Goal: Task Accomplishment & Management: Manage account settings

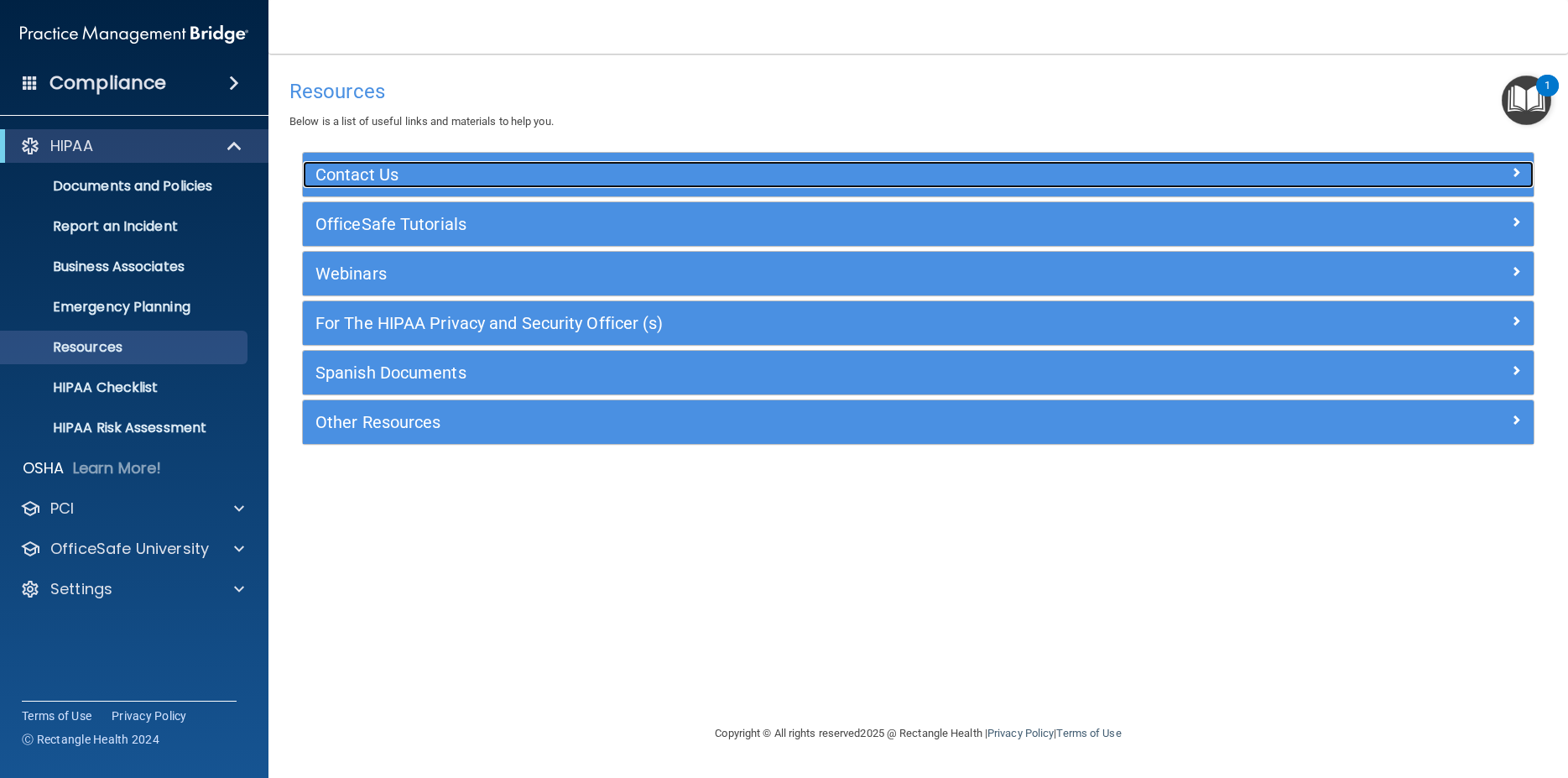
click at [1432, 171] on div at bounding box center [1379, 171] width 308 height 21
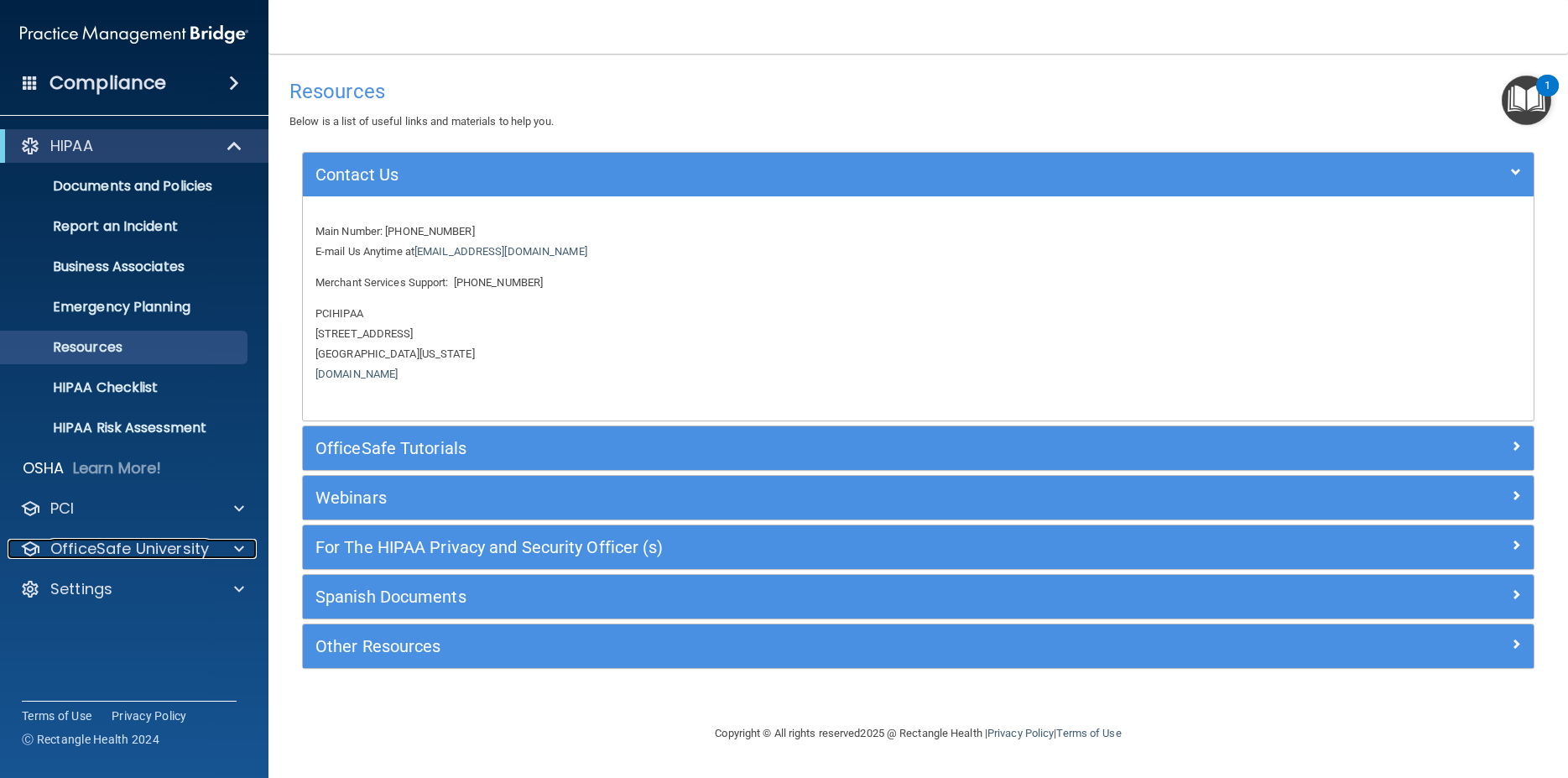
drag, startPoint x: 95, startPoint y: 546, endPoint x: 210, endPoint y: 641, distance: 149.2
click at [128, 645] on div "Compliance HIPAA Documents and Policies Report an Incident Business Associates …" at bounding box center [134, 389] width 269 height 778
click at [238, 555] on span at bounding box center [239, 548] width 10 height 21
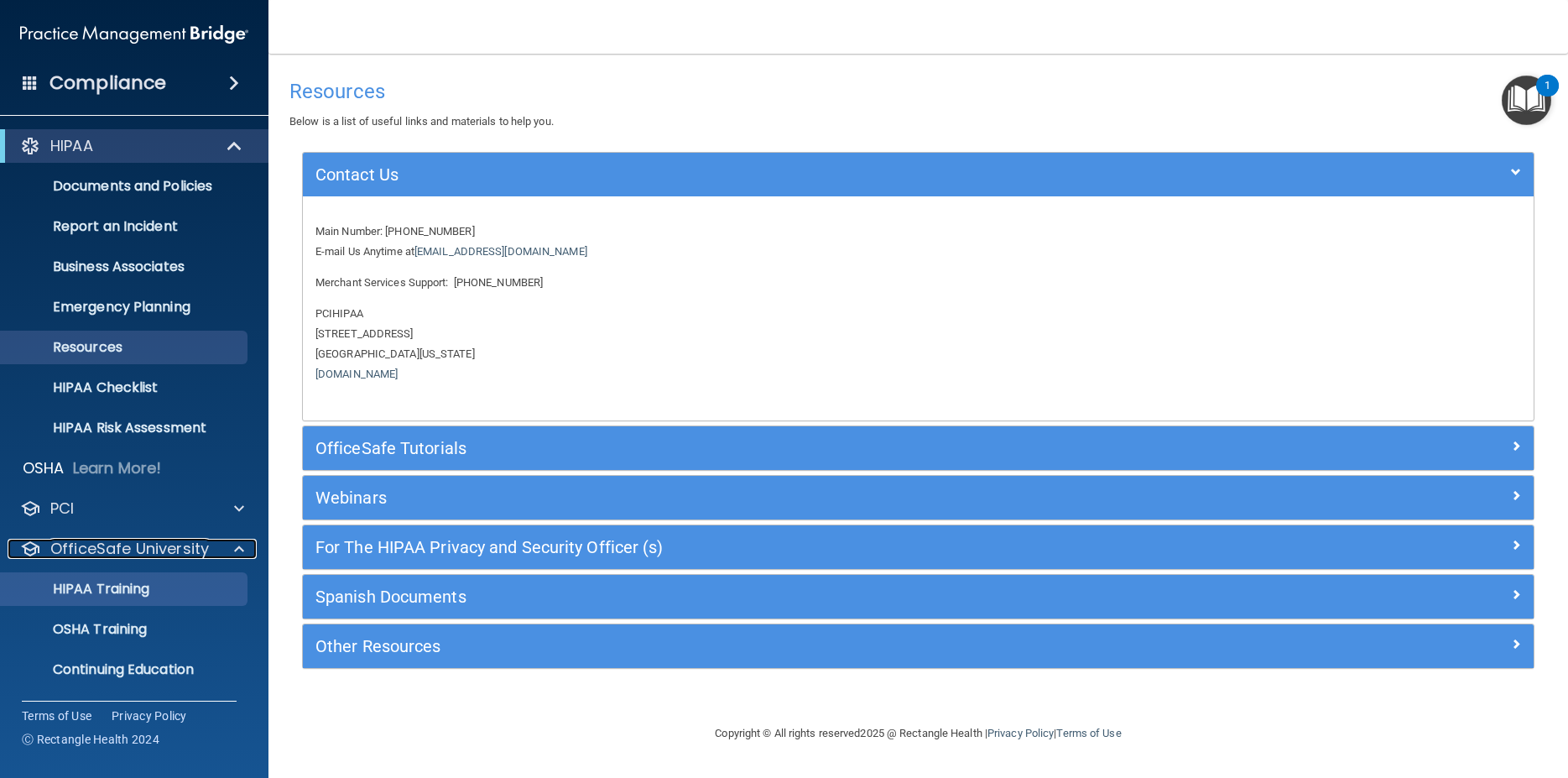
scroll to position [39, 0]
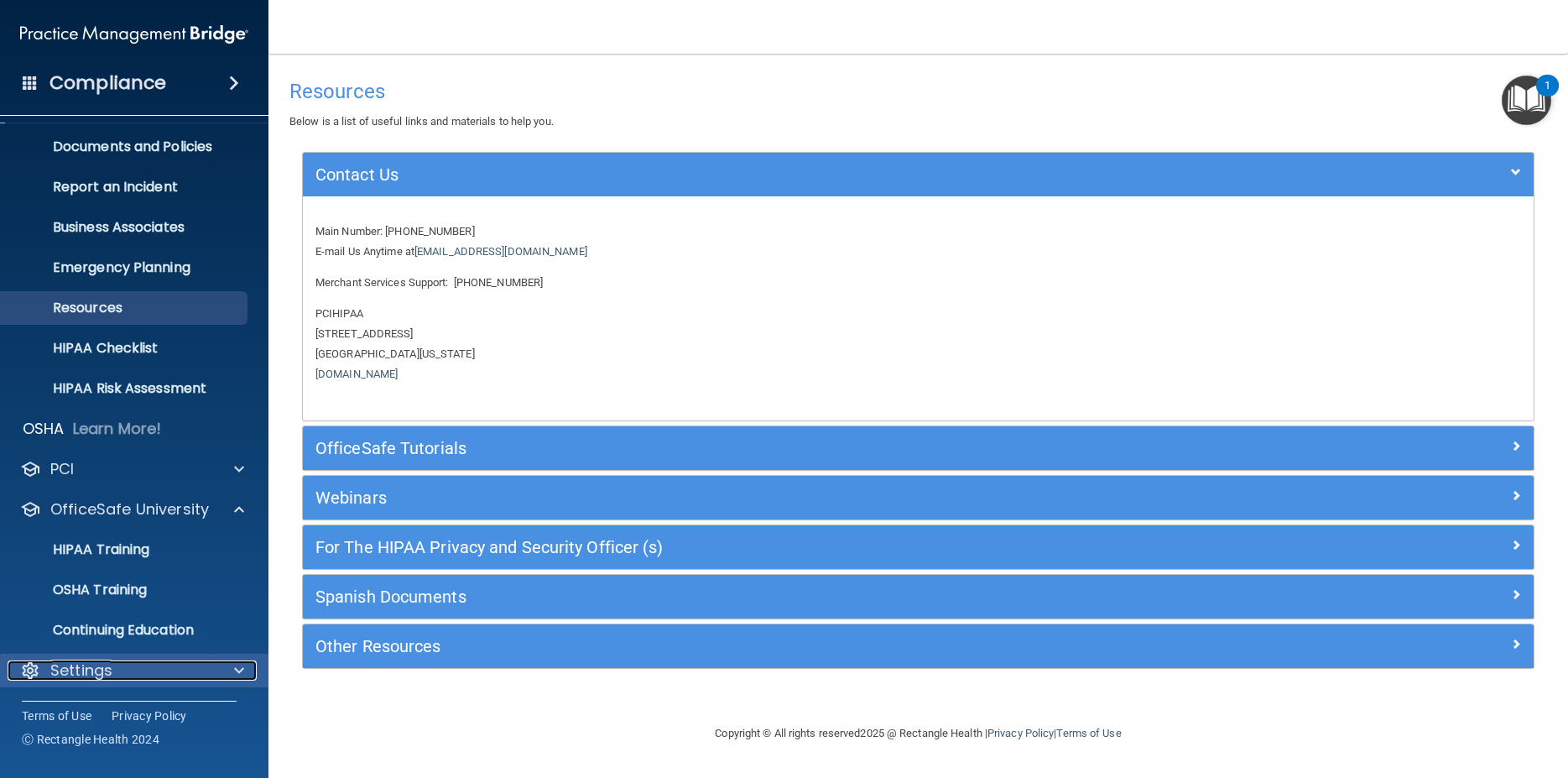
click at [106, 669] on p "Settings" at bounding box center [82, 670] width 63 height 21
click at [71, 669] on p "Settings" at bounding box center [82, 670] width 63 height 21
click at [197, 151] on p "Documents and Policies" at bounding box center [125, 147] width 229 height 17
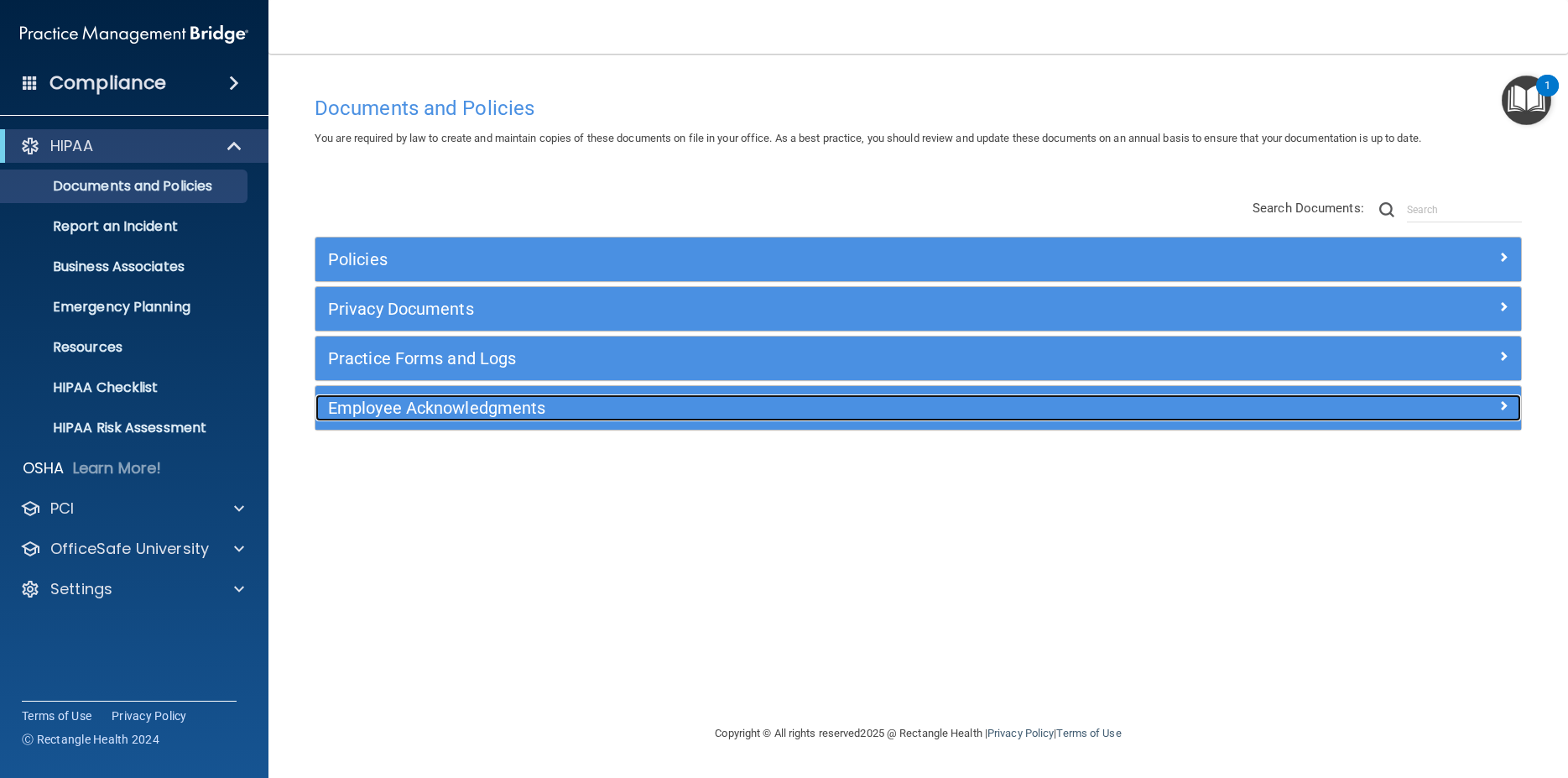
click at [494, 411] on h5 "Employee Acknowledgments" at bounding box center [768, 408] width 879 height 19
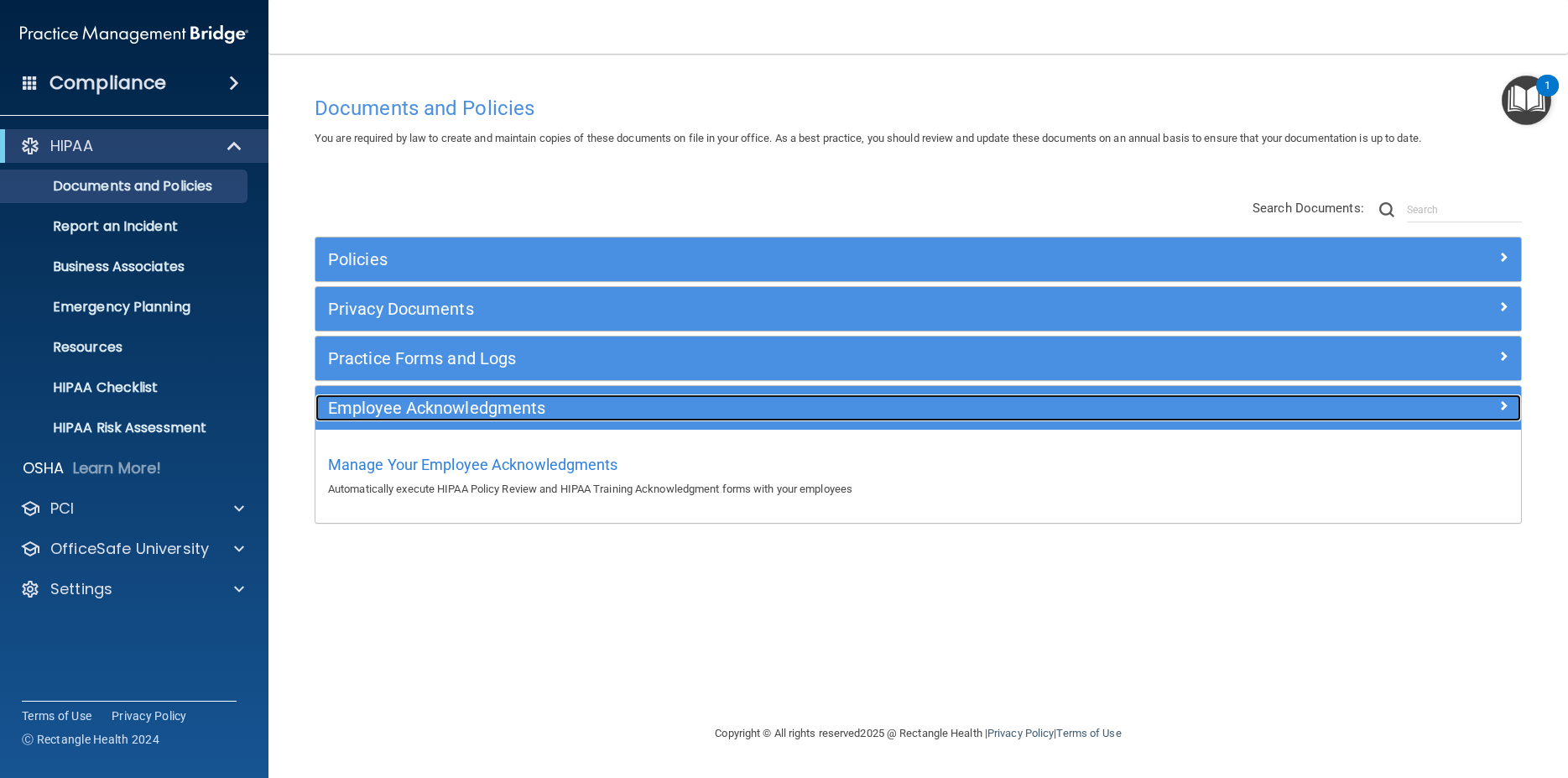
click at [395, 409] on h5 "Employee Acknowledgments" at bounding box center [768, 408] width 879 height 19
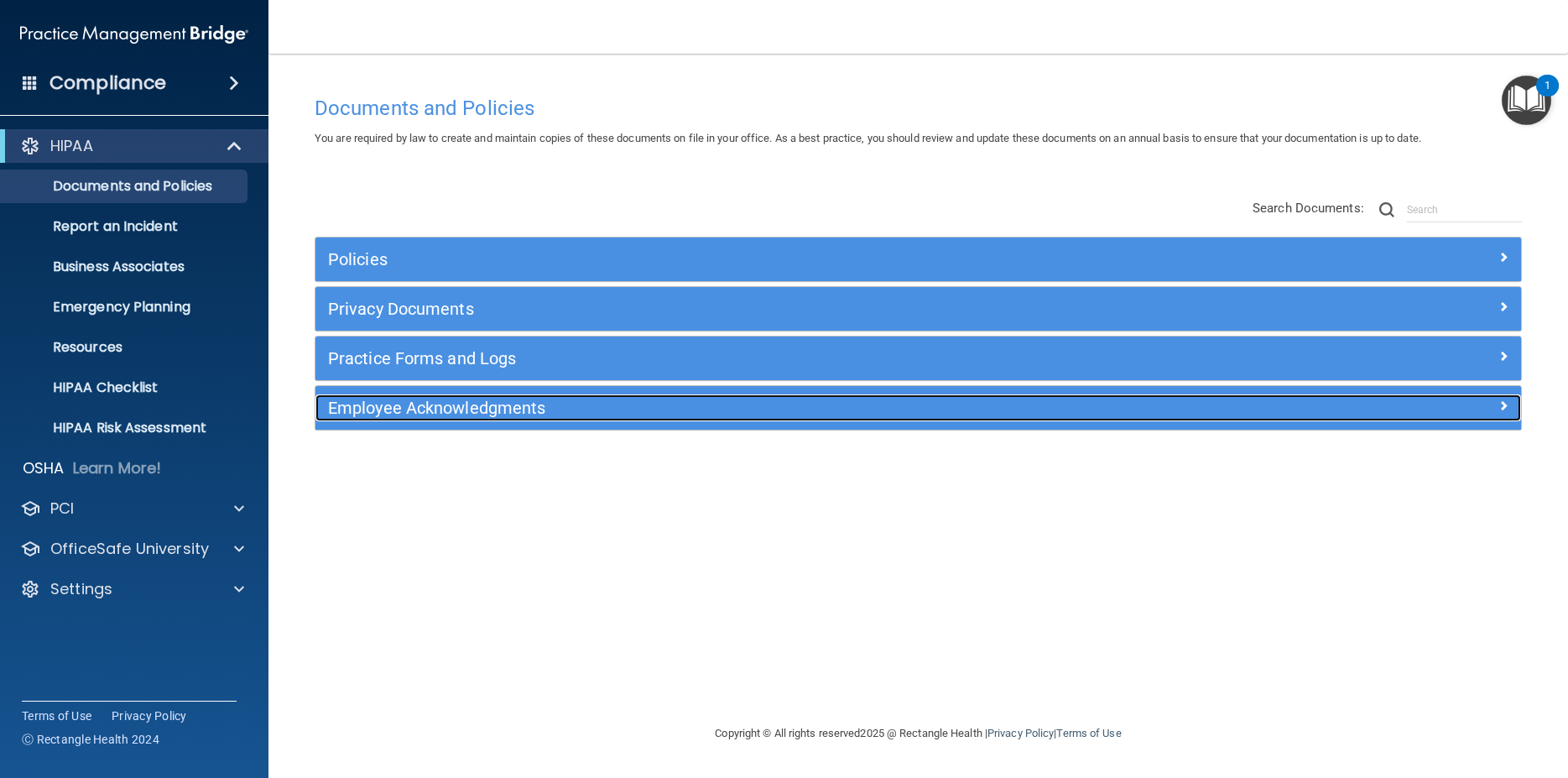
click at [395, 409] on h5 "Employee Acknowledgments" at bounding box center [768, 408] width 879 height 19
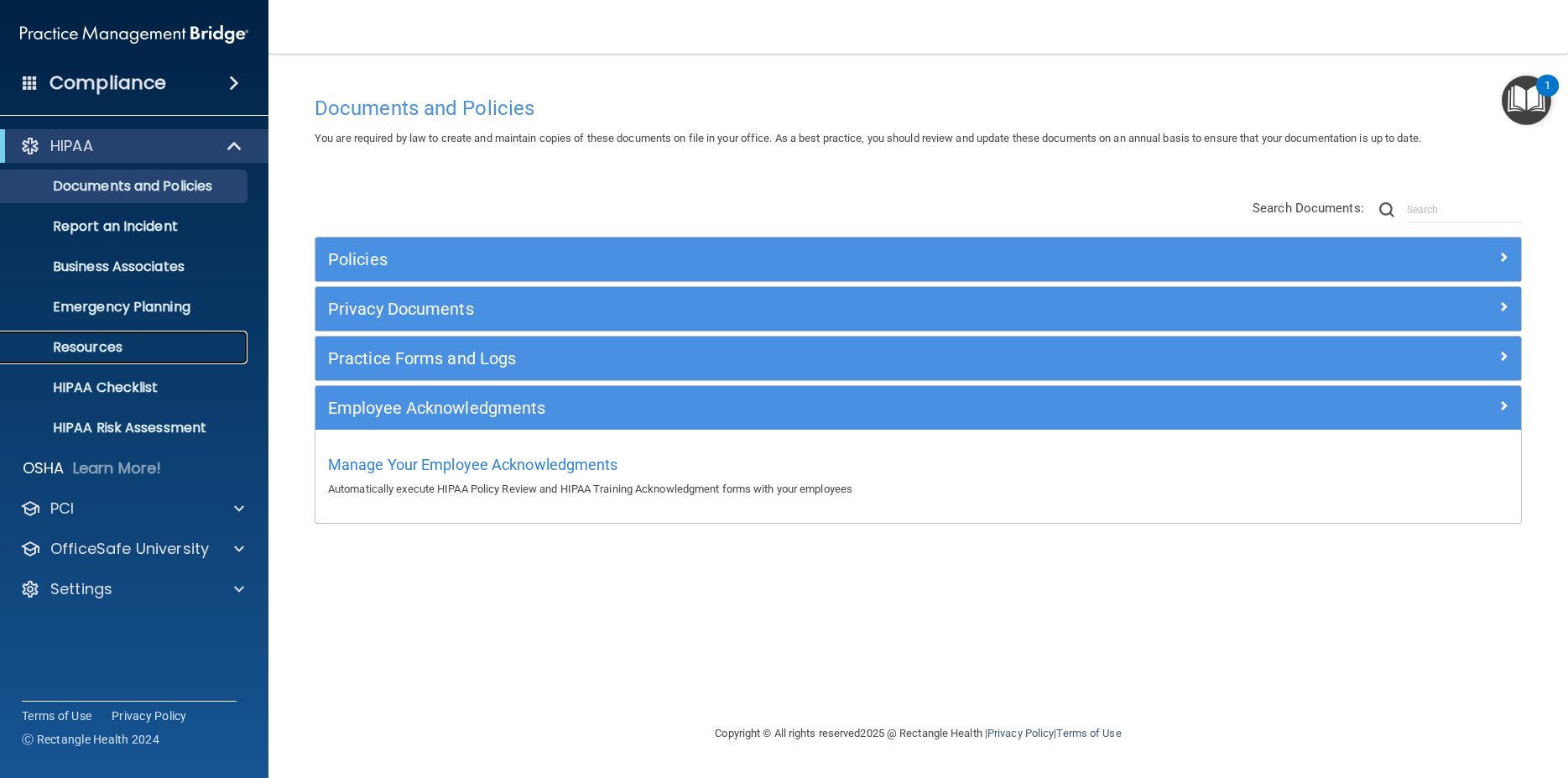
click at [106, 353] on p "Resources" at bounding box center [125, 347] width 229 height 17
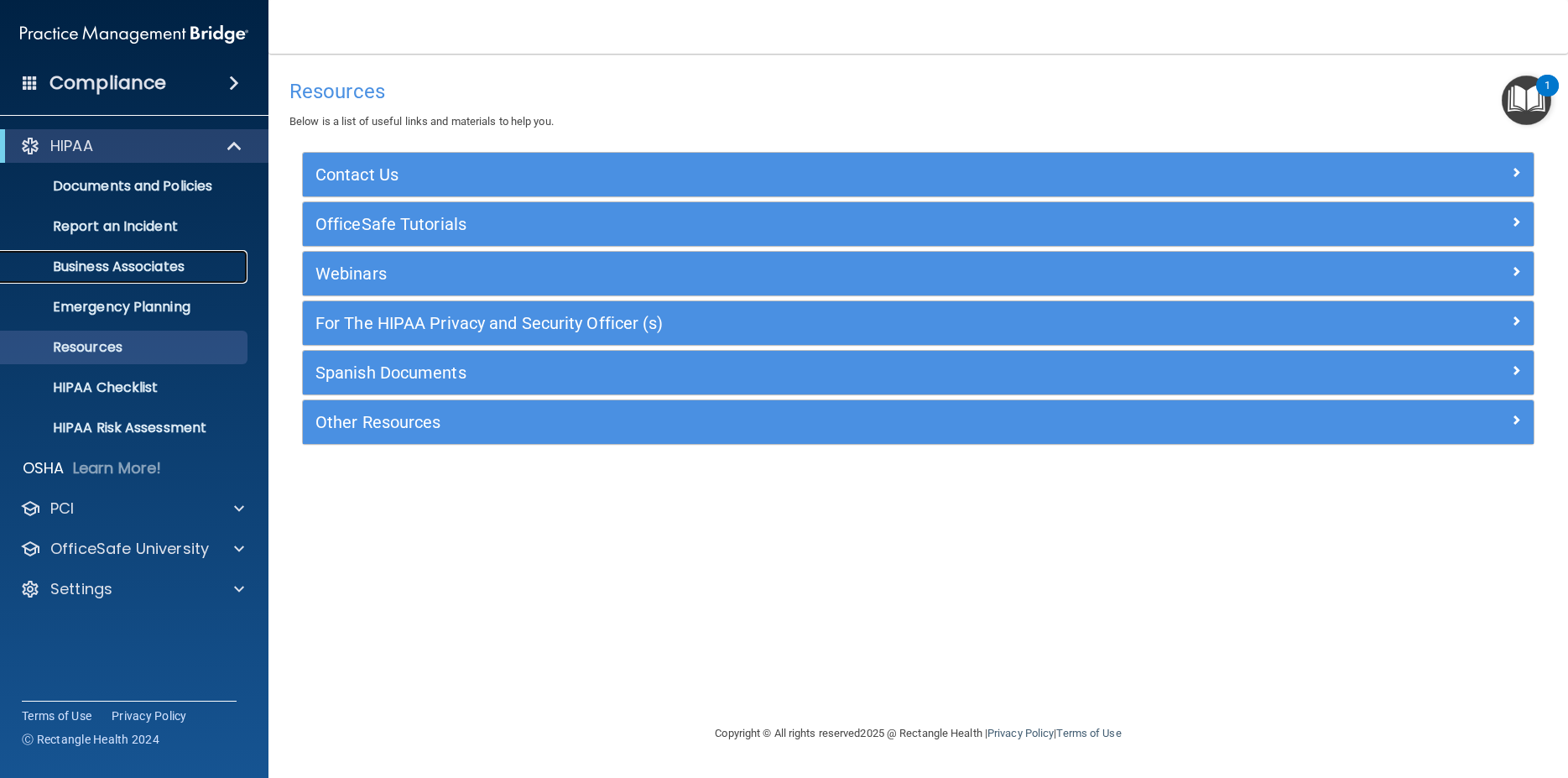
click at [115, 270] on p "Business Associates" at bounding box center [125, 267] width 229 height 17
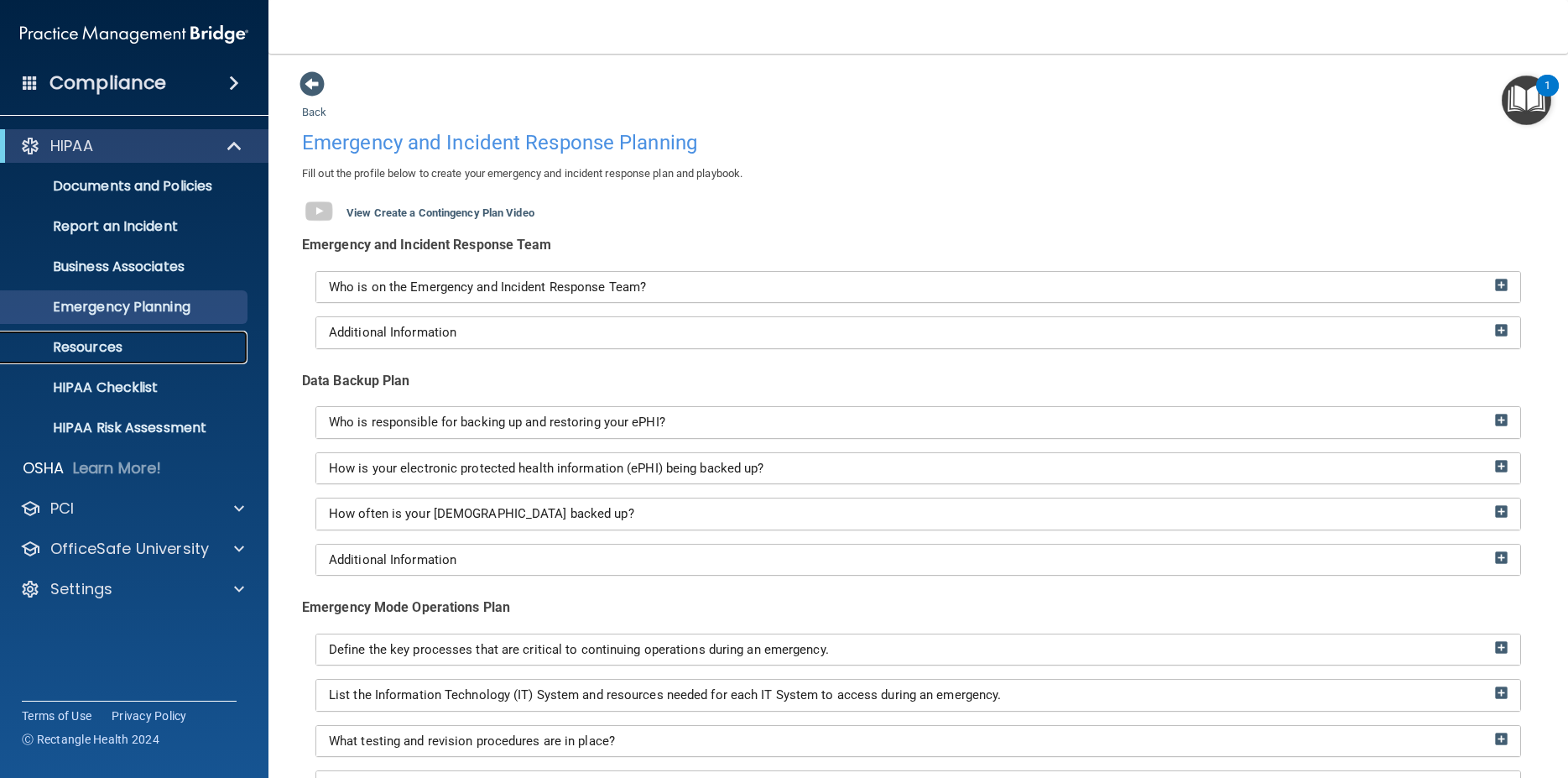
click at [97, 343] on p "Resources" at bounding box center [125, 347] width 229 height 17
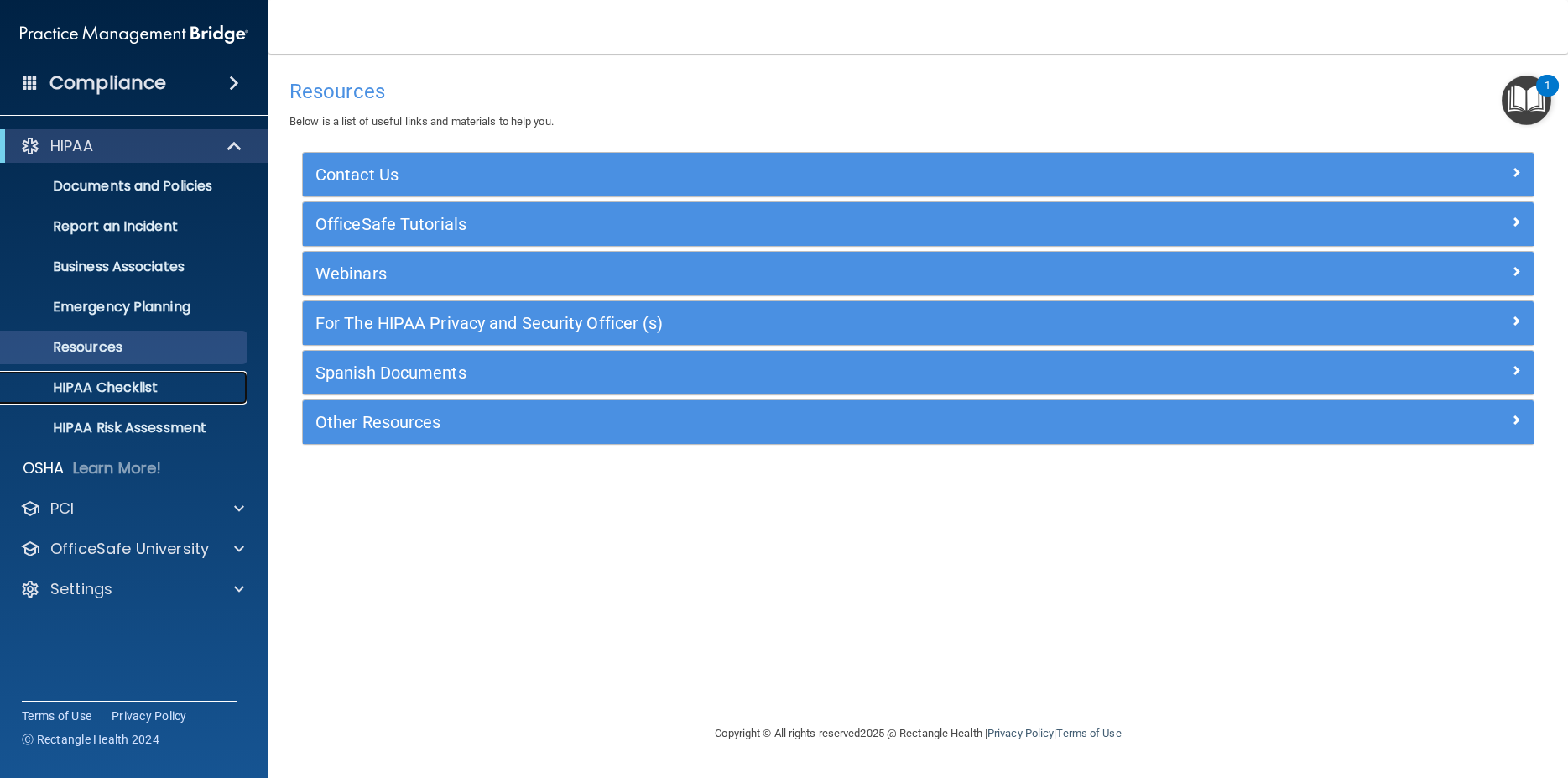
click at [92, 396] on p "HIPAA Checklist" at bounding box center [125, 387] width 229 height 17
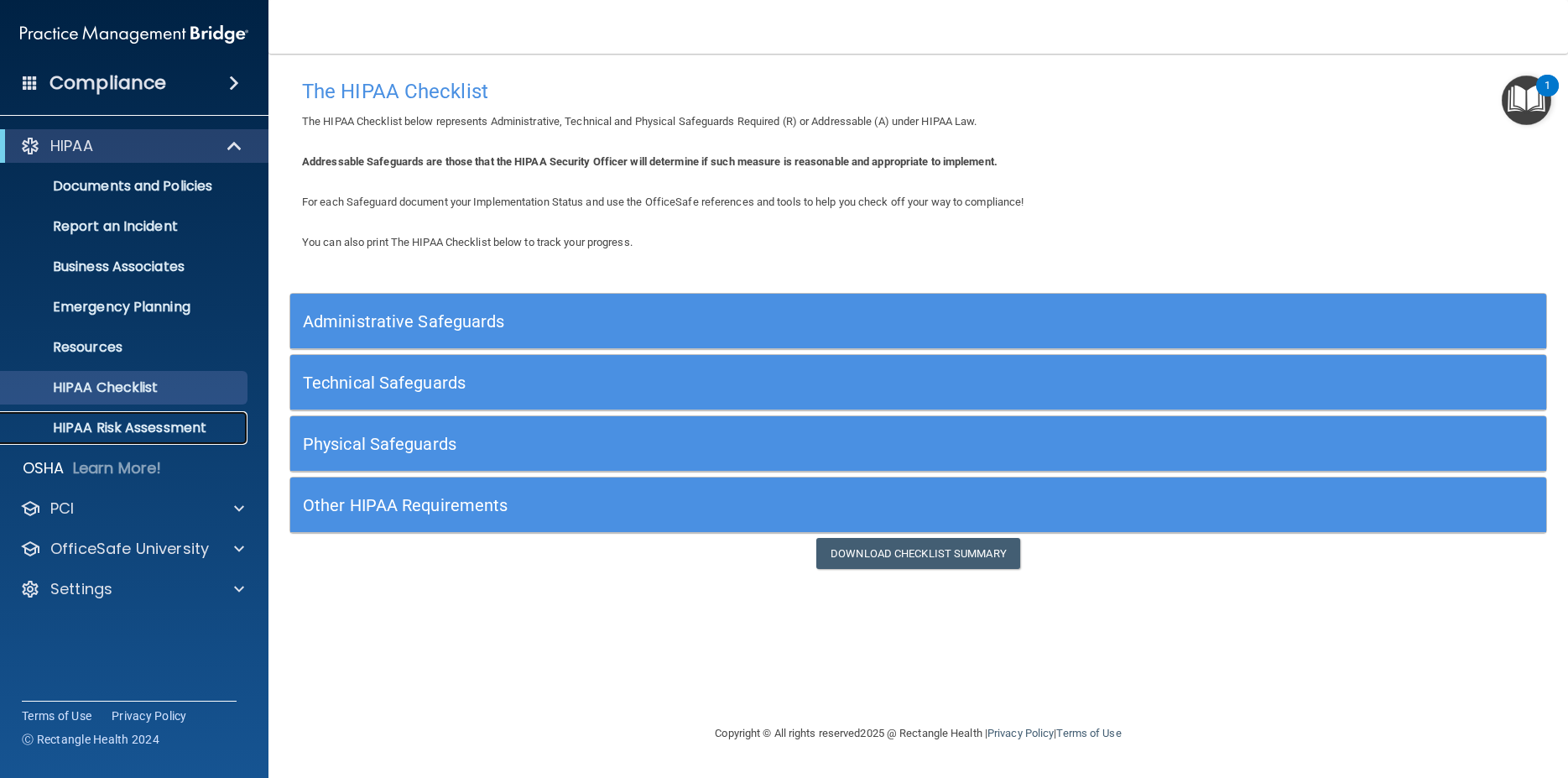
click at [107, 426] on p "HIPAA Risk Assessment" at bounding box center [125, 427] width 229 height 17
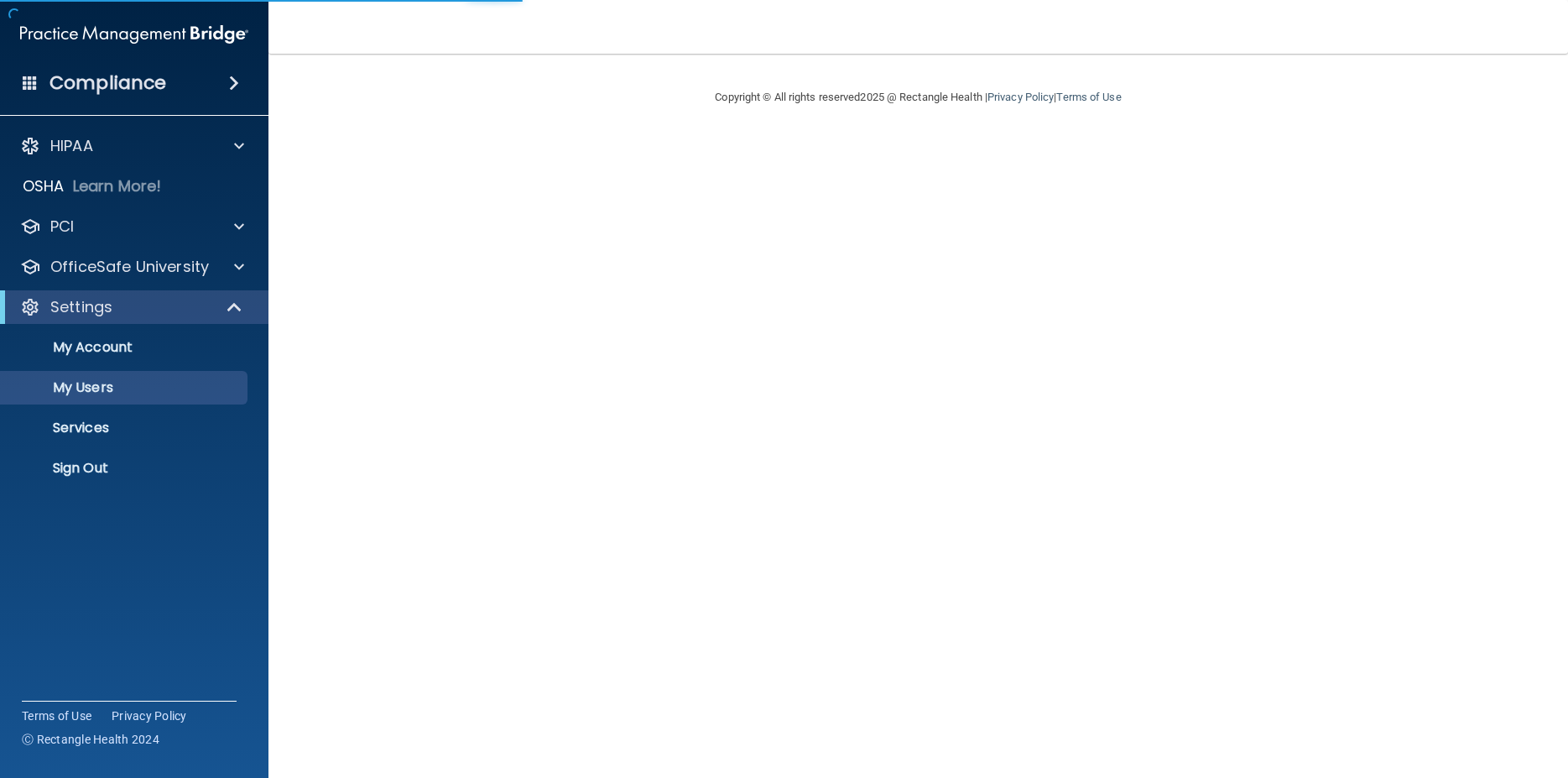
select select "20"
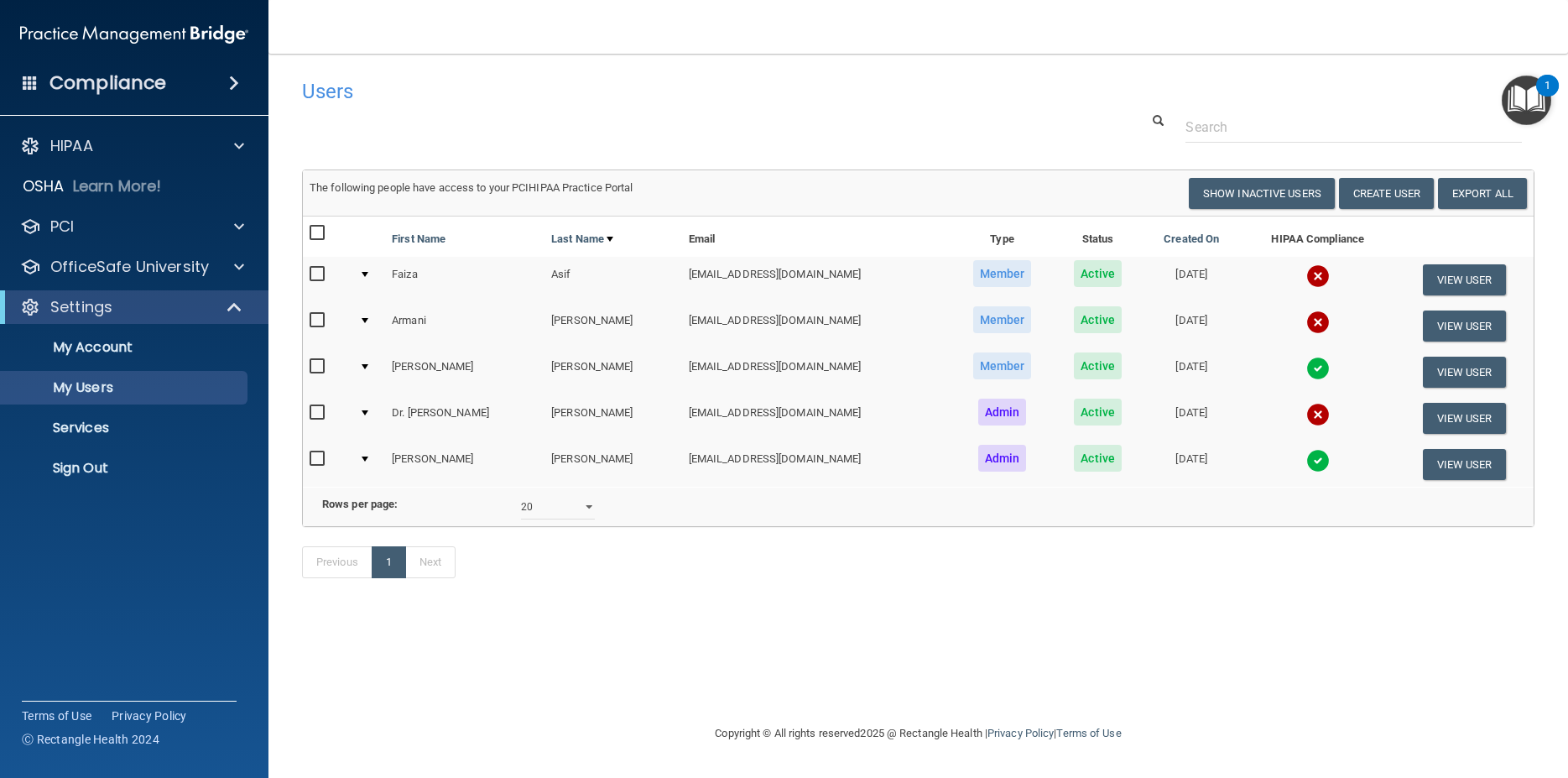
click at [365, 275] on div at bounding box center [364, 274] width 7 height 5
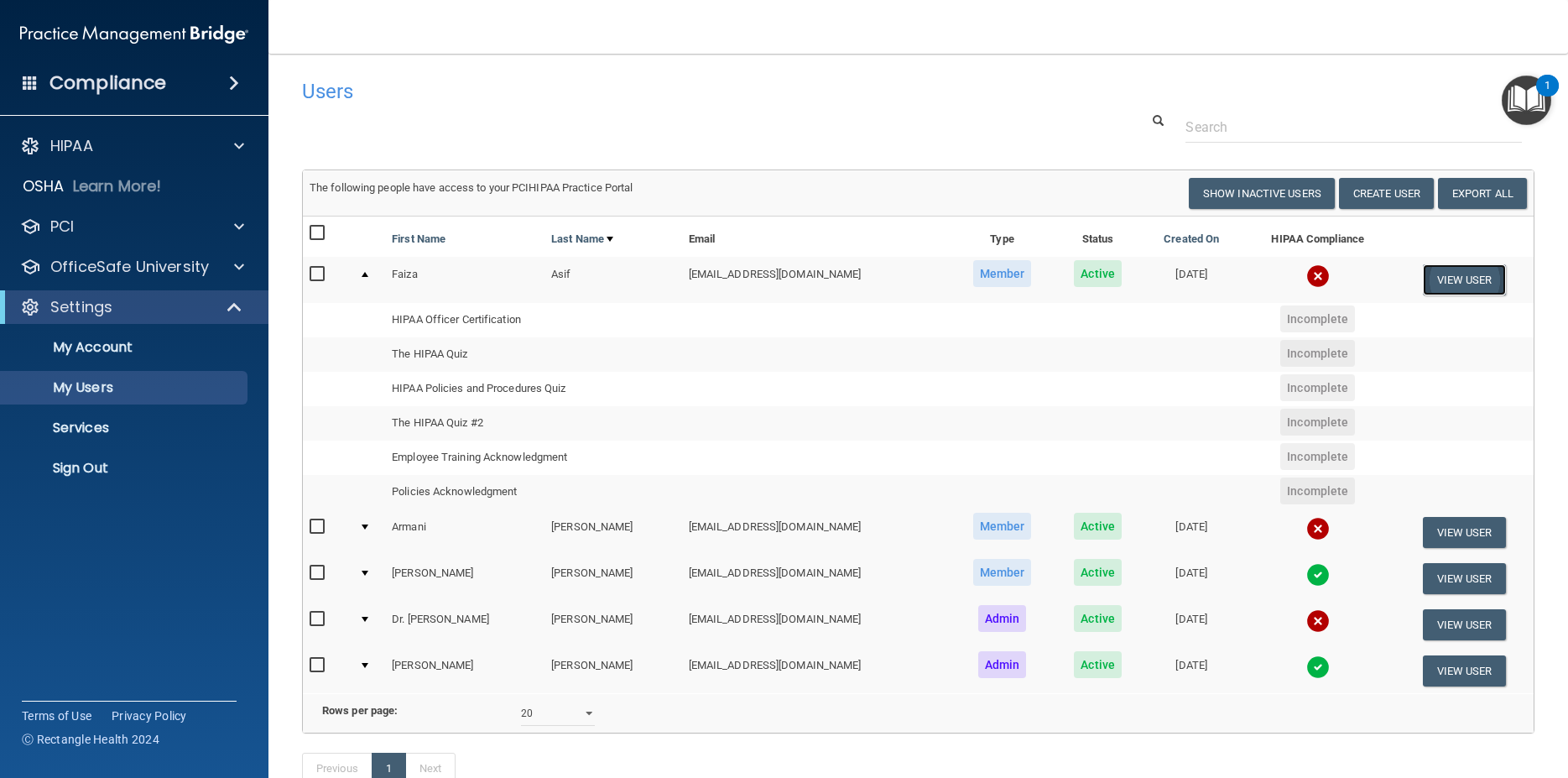
click at [1465, 282] on button "View User" at bounding box center [1464, 281] width 83 height 31
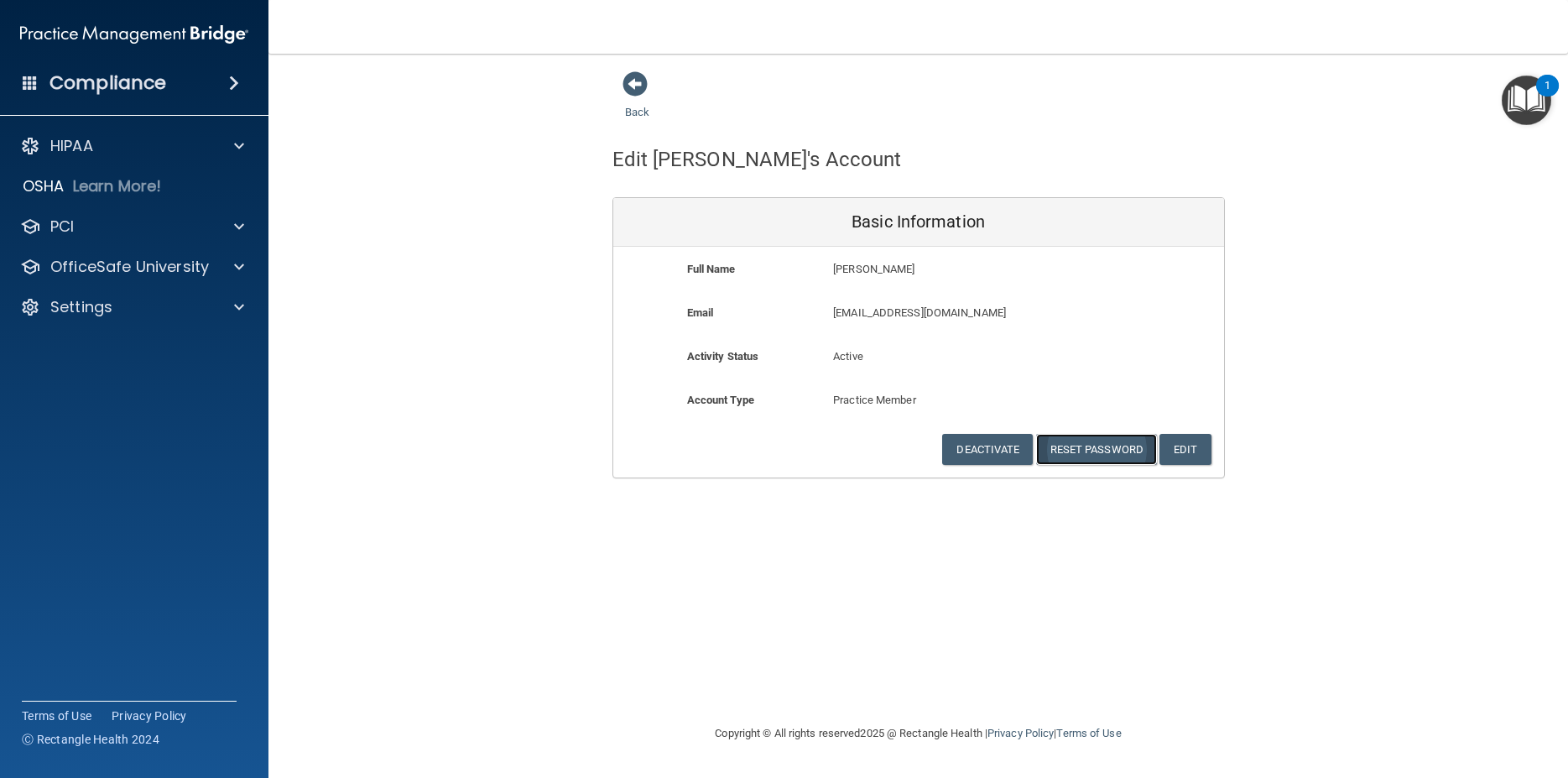
click at [1084, 445] on button "Reset Password" at bounding box center [1097, 450] width 121 height 31
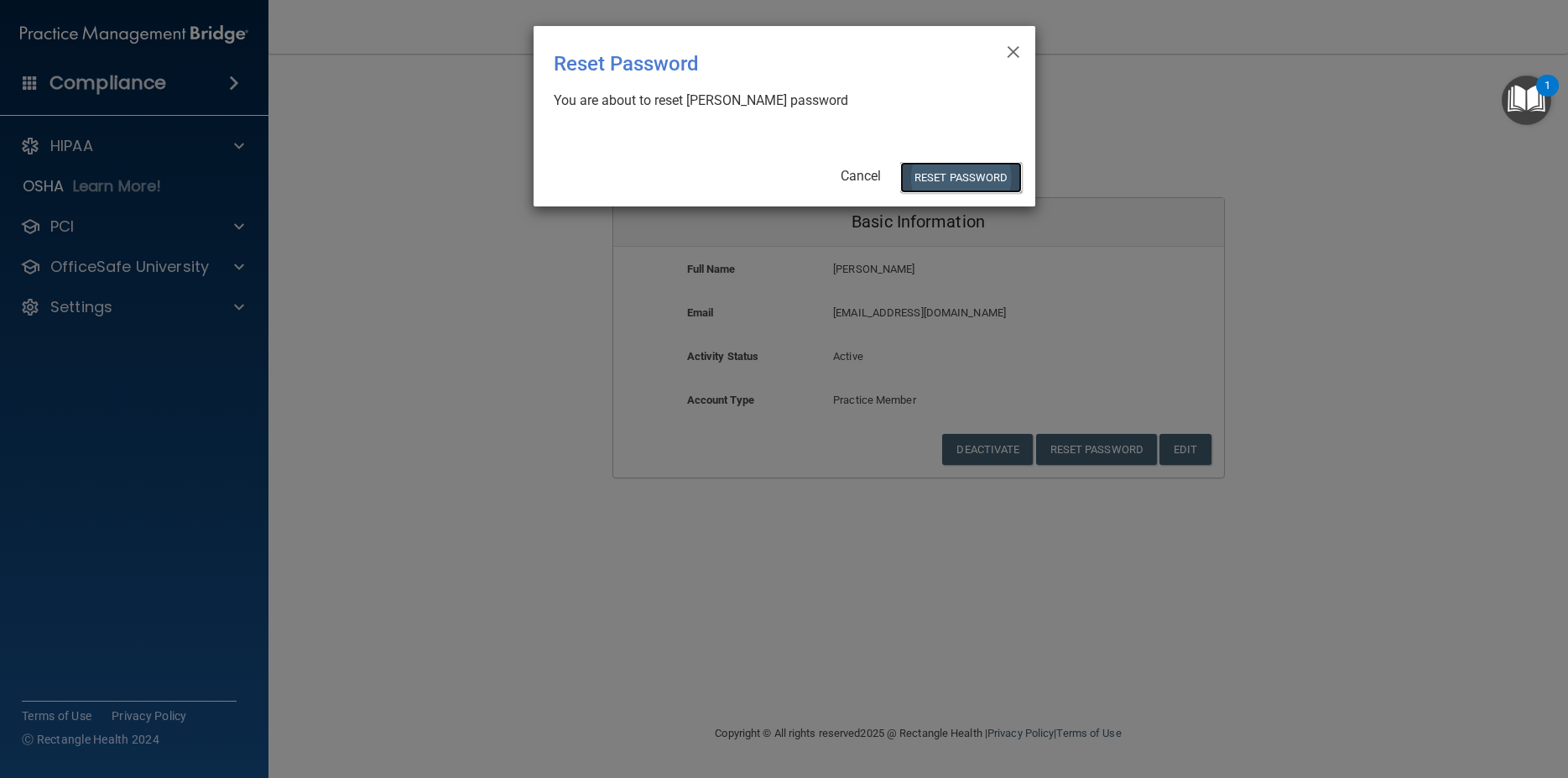
click at [978, 183] on button "Reset Password" at bounding box center [961, 178] width 121 height 31
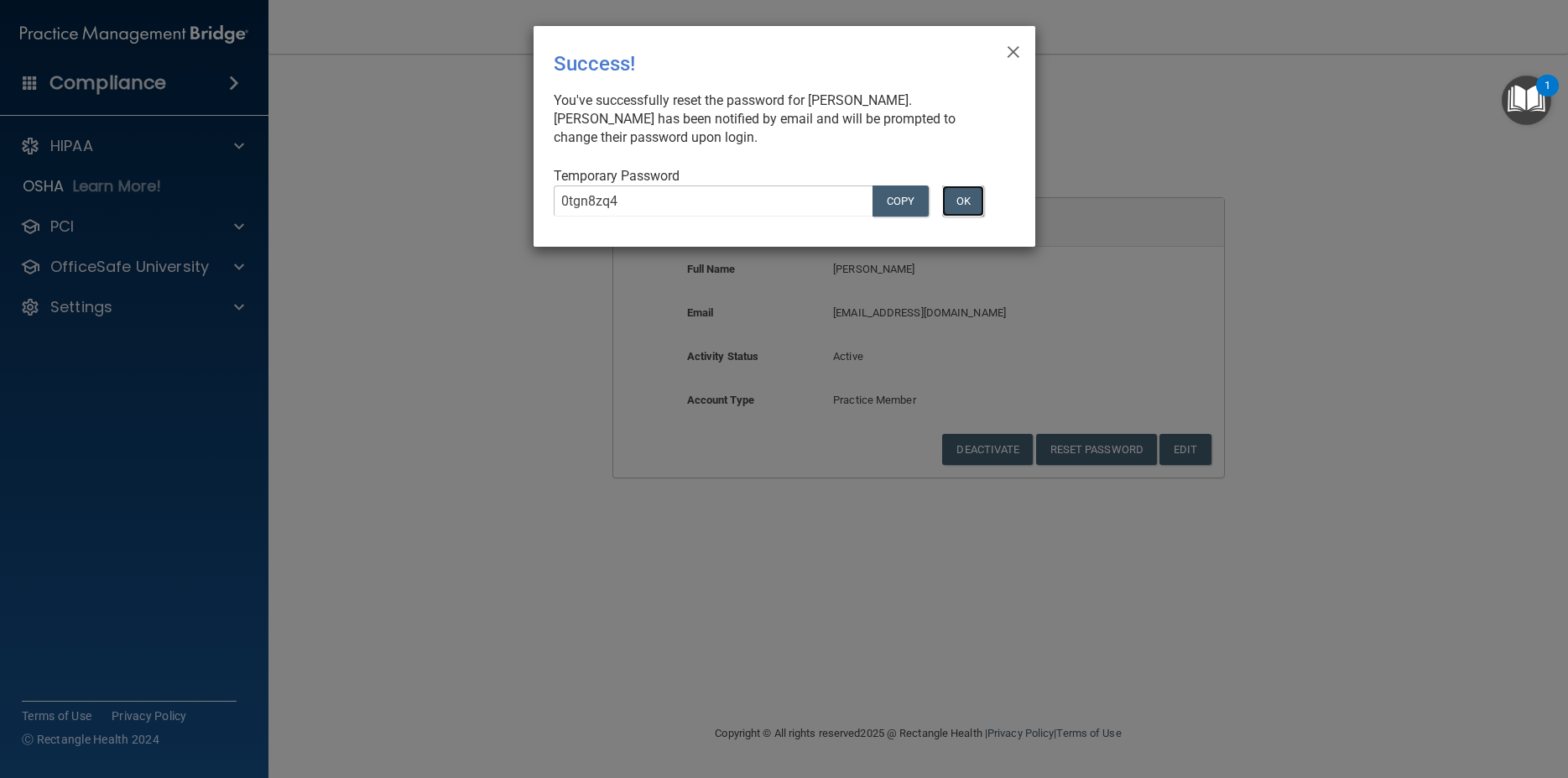
click at [960, 197] on button "OK" at bounding box center [963, 201] width 42 height 31
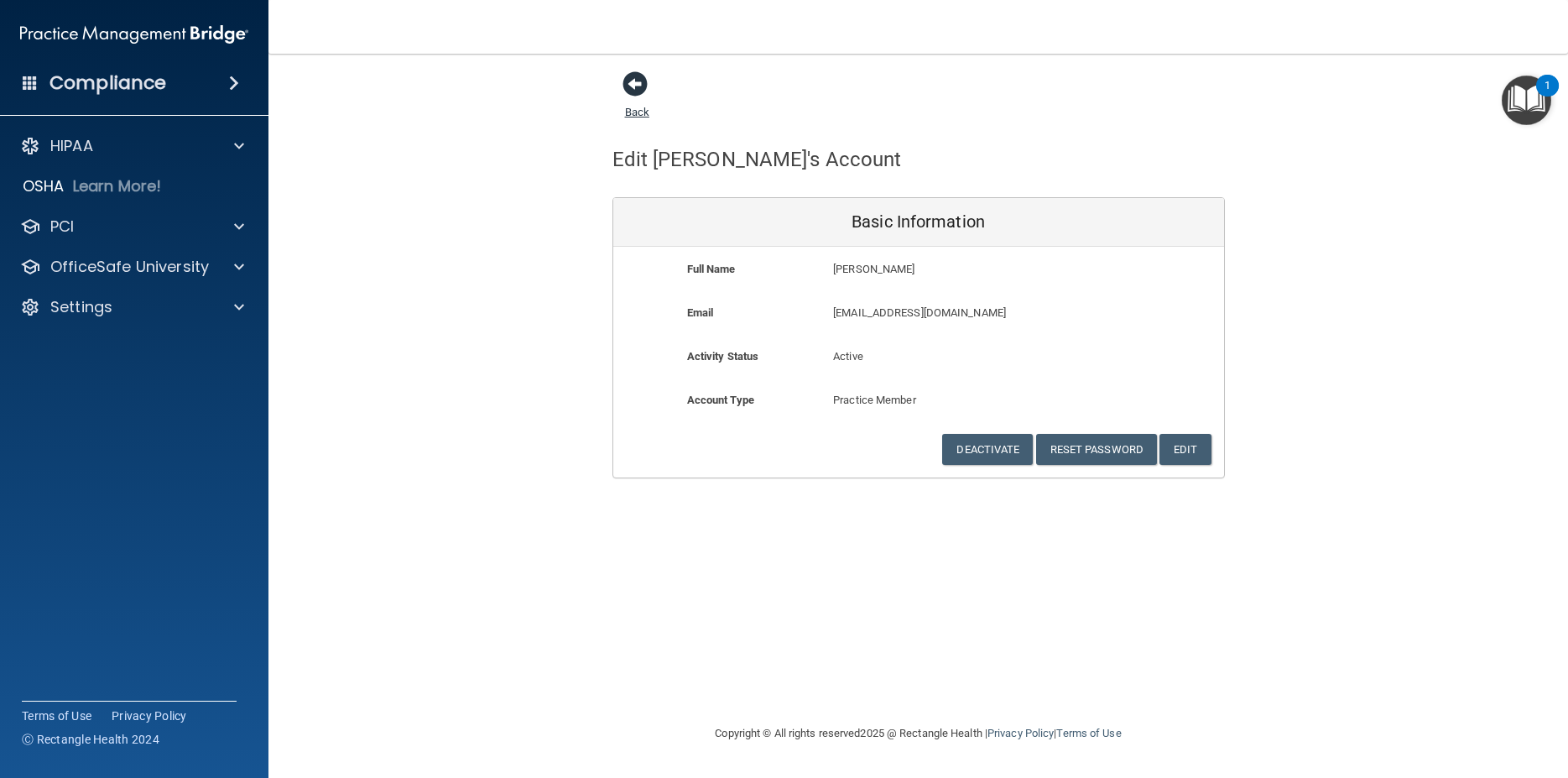
click at [637, 80] on span at bounding box center [635, 84] width 25 height 25
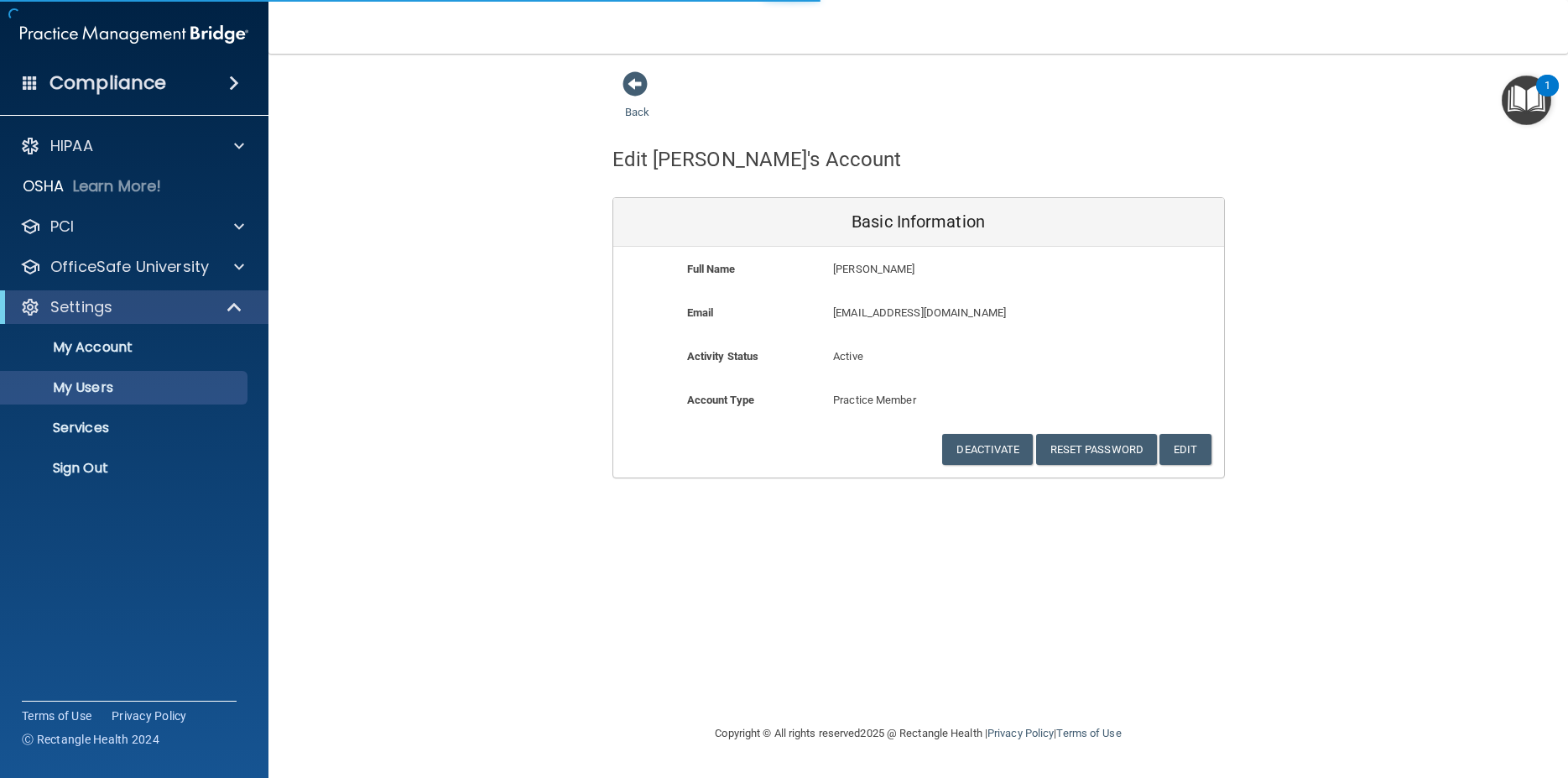
select select "20"
